Goal: Task Accomplishment & Management: Complete application form

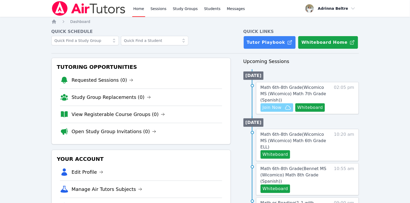
click at [268, 108] on span "Join Now" at bounding box center [271, 107] width 19 height 6
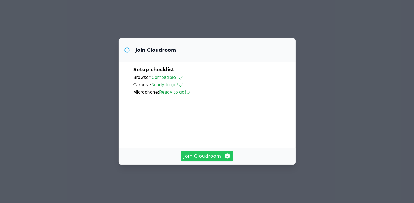
click at [221, 160] on span "Join Cloudroom" at bounding box center [206, 155] width 47 height 7
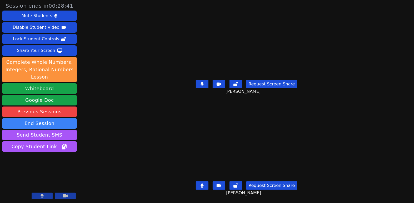
click at [206, 81] on button at bounding box center [202, 84] width 13 height 8
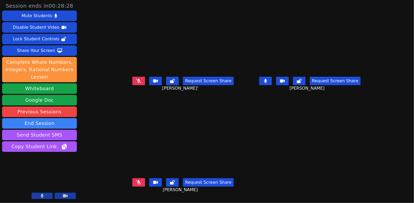
click at [272, 82] on button at bounding box center [265, 81] width 13 height 8
click at [132, 179] on button at bounding box center [138, 182] width 13 height 8
click at [132, 182] on button at bounding box center [138, 182] width 13 height 8
click at [137, 182] on icon at bounding box center [138, 182] width 3 height 4
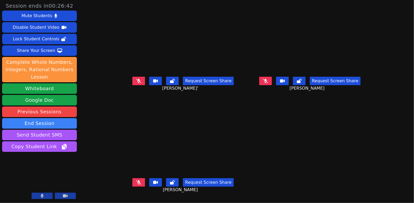
click at [122, 79] on div "Request Screen Share Jordi Garcia-Aguare'" at bounding box center [183, 85] width 123 height 21
click at [134, 80] on button at bounding box center [138, 81] width 13 height 8
click at [132, 81] on button at bounding box center [138, 81] width 13 height 8
click at [268, 80] on icon at bounding box center [265, 81] width 5 height 4
click at [272, 82] on button at bounding box center [265, 81] width 13 height 8
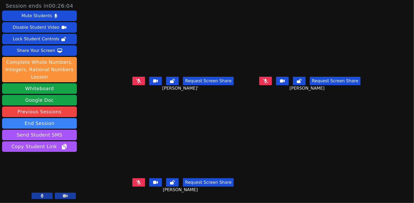
click at [132, 184] on button at bounding box center [138, 182] width 13 height 8
click at [132, 82] on button at bounding box center [138, 81] width 13 height 8
click at [137, 81] on icon at bounding box center [138, 81] width 3 height 4
click at [267, 79] on icon at bounding box center [265, 81] width 3 height 4
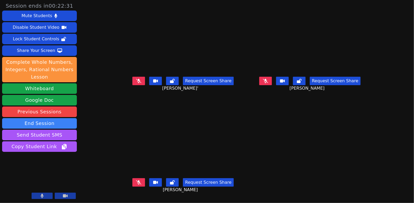
click at [136, 79] on icon at bounding box center [138, 81] width 5 height 4
click at [354, 123] on main "Jordi Garcia-Aguare' Request Screen Share Jordi Garcia-Aguare' Henry Carranza P…" at bounding box center [246, 101] width 249 height 203
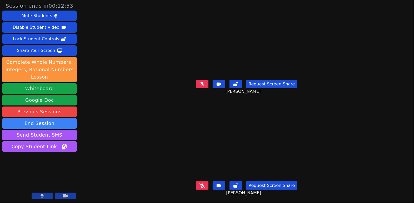
scroll to position [0, 0]
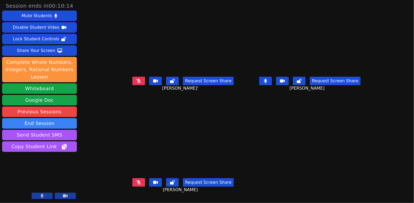
click at [272, 84] on button at bounding box center [265, 81] width 13 height 8
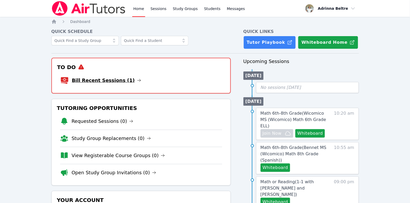
click at [109, 80] on link "Bill Recent Sessions (1)" at bounding box center [106, 80] width 69 height 7
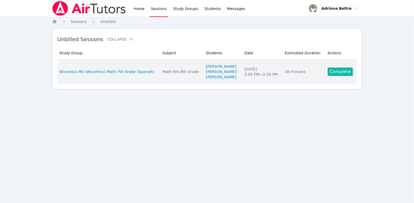
click at [338, 72] on link "Complete" at bounding box center [340, 71] width 25 height 8
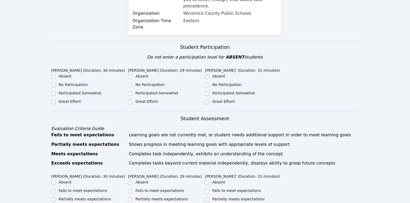
scroll to position [137, 0]
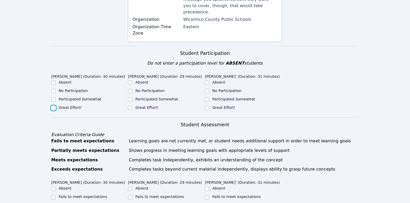
click at [54, 106] on input "Great Effort!" at bounding box center [53, 108] width 4 height 4
checkbox input "true"
click at [129, 106] on input "Great Effort!" at bounding box center [130, 108] width 4 height 4
checkbox input "true"
click at [205, 106] on input "Great Effort!" at bounding box center [207, 108] width 4 height 4
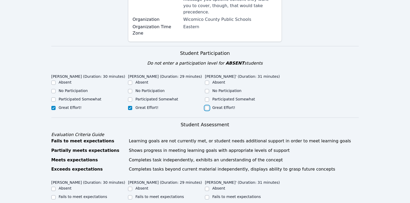
checkbox input "true"
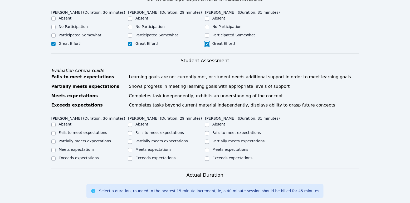
scroll to position [211, 0]
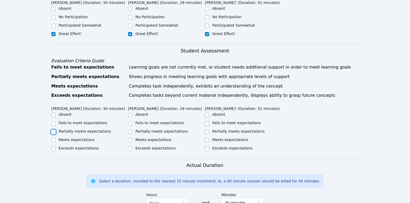
click at [54, 130] on input "Partially meets expectations" at bounding box center [53, 132] width 4 height 4
checkbox input "true"
click at [206, 138] on input "Meets expectations" at bounding box center [207, 140] width 4 height 4
checkbox input "true"
drag, startPoint x: 131, startPoint y: 131, endPoint x: 147, endPoint y: 133, distance: 16.2
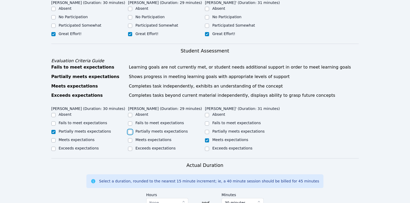
click at [131, 131] on input "Partially meets expectations" at bounding box center [130, 132] width 4 height 4
checkbox input "true"
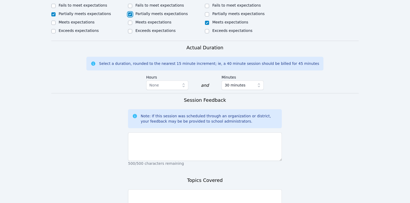
scroll to position [373, 0]
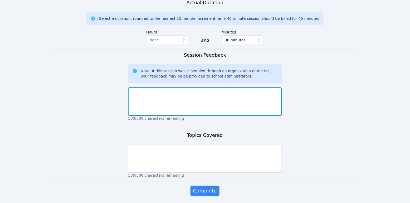
click at [187, 103] on textarea at bounding box center [205, 101] width 154 height 28
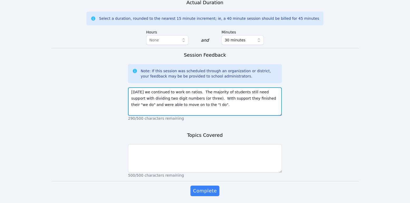
type textarea "Today we continued to work on ratios. The majority of students still need suppo…"
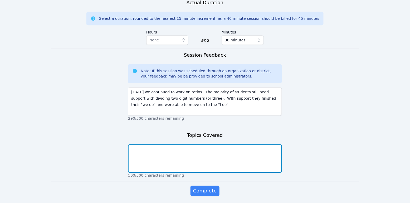
click at [195, 161] on textarea at bounding box center [205, 158] width 154 height 28
type textarea "ratios, multiplication, division"
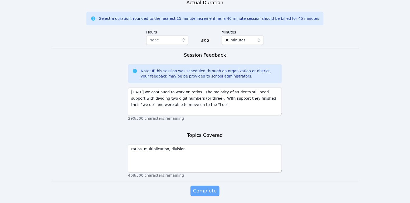
click at [201, 192] on span "Complete" at bounding box center [205, 190] width 24 height 7
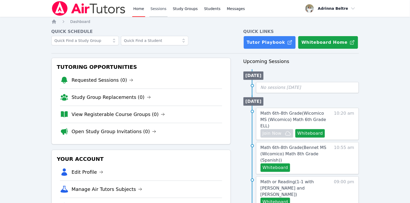
click at [160, 12] on link "Sessions" at bounding box center [158, 8] width 18 height 17
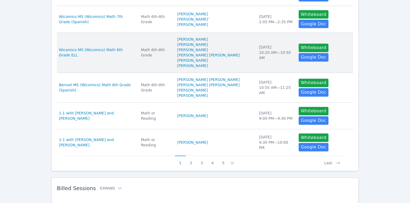
scroll to position [284, 0]
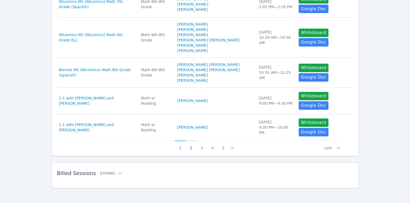
click at [188, 147] on button "2" at bounding box center [191, 146] width 11 height 10
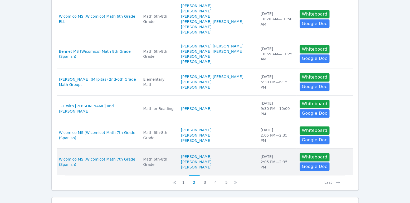
scroll to position [250, 0]
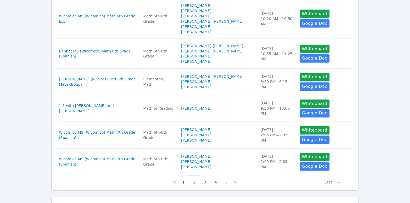
click at [186, 180] on button "1" at bounding box center [183, 180] width 11 height 10
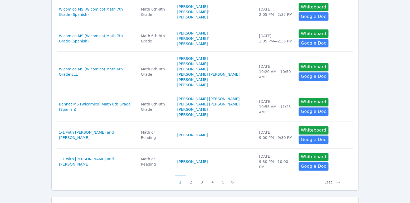
click at [182, 180] on button "1" at bounding box center [180, 180] width 11 height 10
click at [328, 181] on button "Last" at bounding box center [332, 180] width 24 height 10
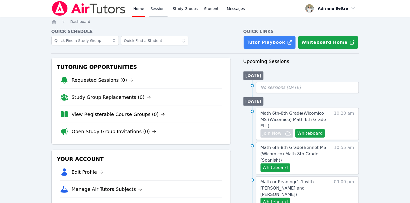
click at [157, 10] on link "Sessions" at bounding box center [158, 8] width 18 height 17
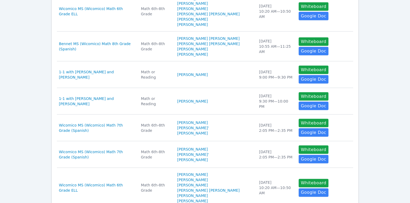
scroll to position [270, 0]
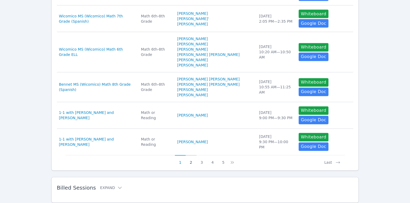
click at [191, 158] on button "2" at bounding box center [191, 160] width 11 height 10
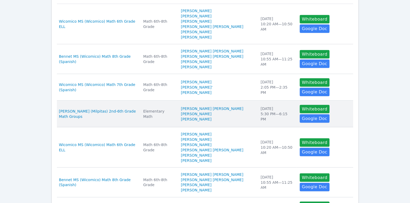
scroll to position [116, 0]
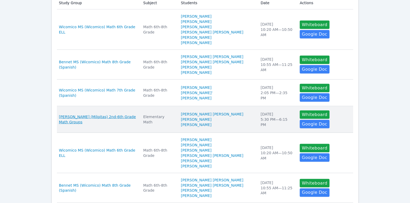
click at [111, 118] on span "[PERSON_NAME] (Milpitas) 2nd-6th Grade Math Groups" at bounding box center [98, 119] width 78 height 11
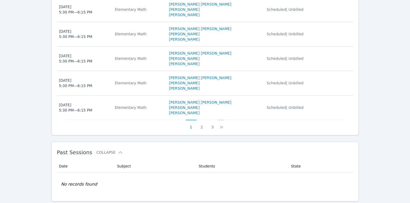
click at [221, 126] on icon at bounding box center [221, 127] width 2 height 3
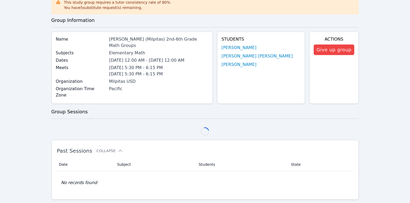
scroll to position [312, 0]
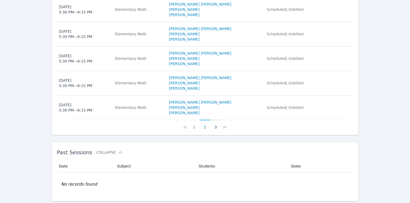
click at [215, 120] on button "3" at bounding box center [215, 125] width 11 height 10
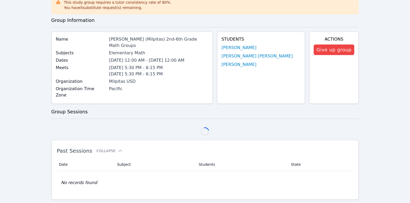
scroll to position [166, 0]
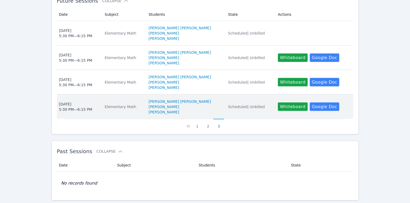
click at [64, 101] on div "[DATE] 5:30 PM — 6:15 PM" at bounding box center [75, 106] width 33 height 11
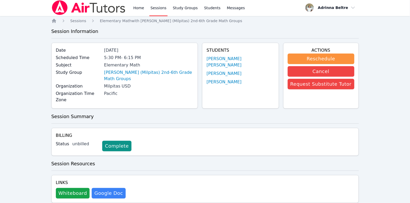
scroll to position [2, 0]
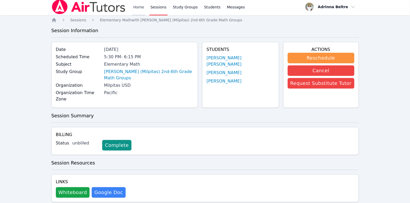
click at [141, 6] on link "Home" at bounding box center [138, 6] width 13 height 17
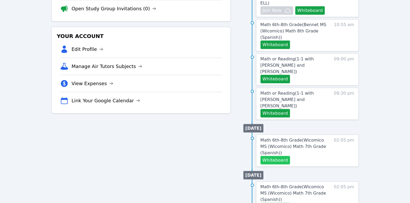
scroll to position [124, 0]
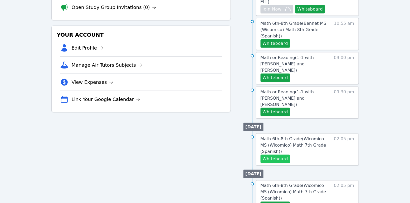
click at [278, 155] on button "Whiteboard" at bounding box center [275, 159] width 30 height 8
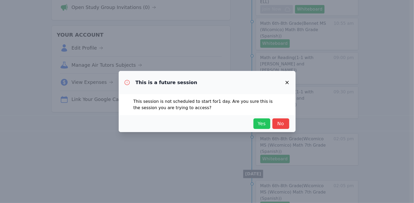
click at [258, 125] on span "Yes" at bounding box center [262, 123] width 12 height 7
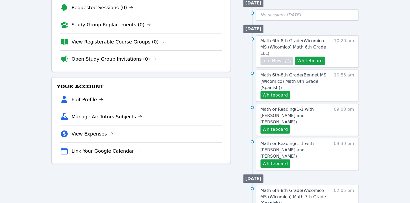
scroll to position [72, 0]
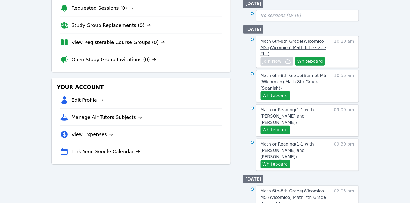
click at [285, 43] on span "Math 6th-8th Grade ( Wicomico MS (Wicomico) Math 6th Grade ELL )" at bounding box center [293, 48] width 66 height 18
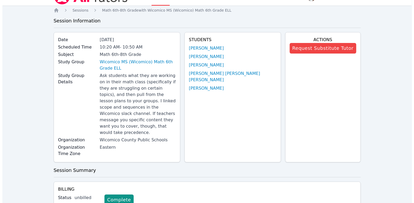
scroll to position [22, 0]
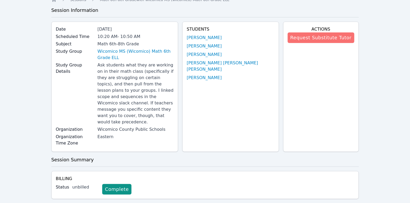
click at [307, 38] on button "Request Substitute Tutor" at bounding box center [320, 37] width 67 height 11
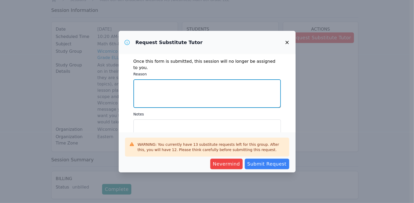
click at [200, 88] on textarea "Reason" at bounding box center [206, 93] width 147 height 28
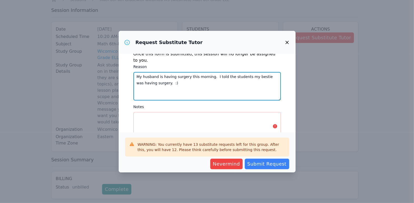
scroll to position [0, 0]
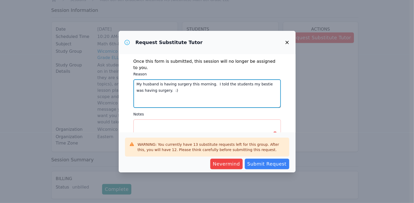
drag, startPoint x: 175, startPoint y: 63, endPoint x: 129, endPoint y: 54, distance: 47.1
click at [129, 54] on div "Once this form is submitted, this session will no longer be assigned to you. Re…" at bounding box center [207, 93] width 177 height 78
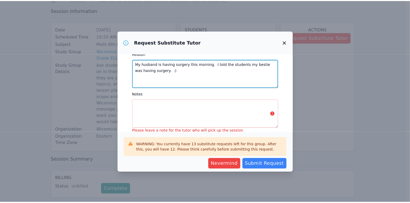
scroll to position [22, 0]
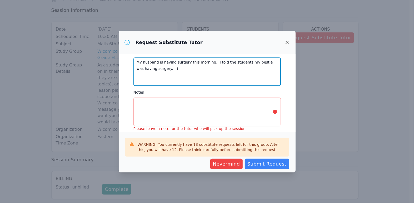
type textarea "My husband is having surgery this morning. I told the students my bestie was ha…"
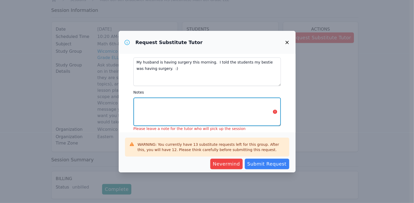
click at [205, 100] on textarea "Notes" at bounding box center [206, 111] width 147 height 28
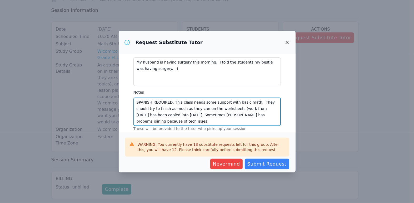
click at [234, 108] on textarea "SPANISH REQUIRED. This class needs some support with basic math. They should tr…" at bounding box center [206, 111] width 147 height 28
type textarea "SPANISH REQUIRED. This class needs some support with basic math. They should tr…"
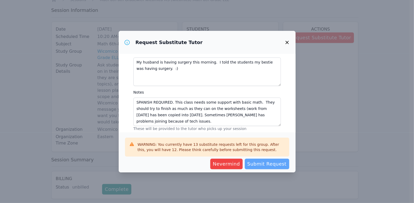
click at [273, 165] on span "Submit Request" at bounding box center [266, 163] width 39 height 7
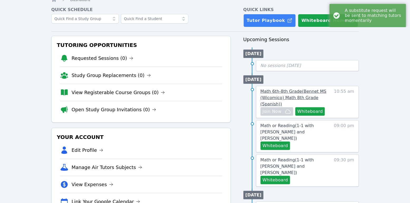
click at [297, 98] on span "Math 6th-8th Grade ( Bennet MS (Wicomico) Math 8th Grade (Spanish) )" at bounding box center [293, 98] width 66 height 18
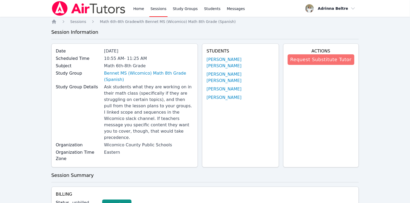
click at [338, 59] on button "Request Substitute Tutor" at bounding box center [320, 59] width 67 height 11
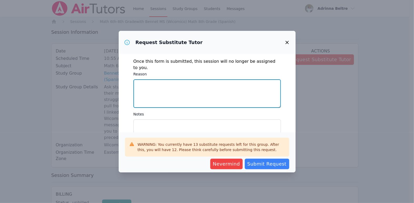
click at [198, 89] on textarea "Reason" at bounding box center [206, 93] width 147 height 28
paste textarea "My husband is having surgery this morning. I told the students my bestie was ha…"
click at [193, 79] on textarea "My husband is having surgery this morning. I told the students my bestie was ha…" at bounding box center [206, 93] width 147 height 28
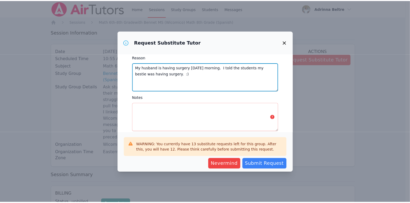
scroll to position [22, 0]
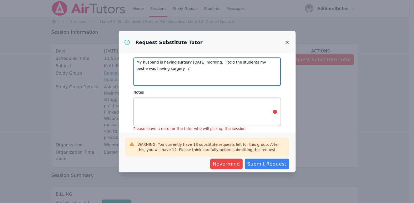
type textarea "My husband is having surgery [DATE] morning. I told the students my bestie was …"
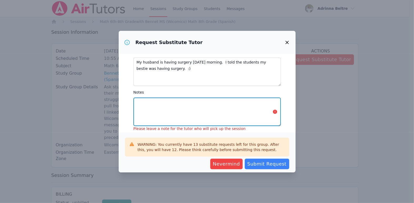
click at [185, 107] on textarea "Notes" at bounding box center [206, 111] width 147 height 28
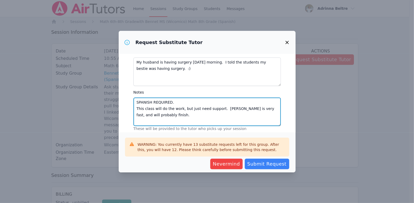
drag, startPoint x: 252, startPoint y: 101, endPoint x: 260, endPoint y: 109, distance: 10.4
click at [260, 109] on textarea "SPANISH REQUIRED. This class will do the work, but just need support. [PERSON_N…" at bounding box center [206, 111] width 147 height 28
drag, startPoint x: 222, startPoint y: 101, endPoint x: 256, endPoint y: 101, distance: 33.7
click at [256, 101] on textarea "SPANISH REQUIRED. This class will do the work, but just need support. [PERSON_N…" at bounding box center [206, 111] width 147 height 28
click at [256, 102] on textarea "SPANISH REQUIRED. This class will do the work, but just need support. [PERSON_N…" at bounding box center [206, 111] width 147 height 28
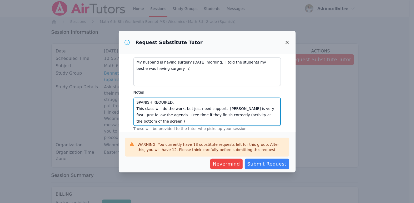
type textarea "SPANISH REQUIRED. This class will do the work, but just need support. [PERSON_N…"
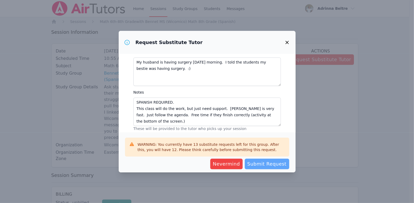
click at [274, 165] on span "Submit Request" at bounding box center [266, 163] width 39 height 7
